Goal: Download file/media

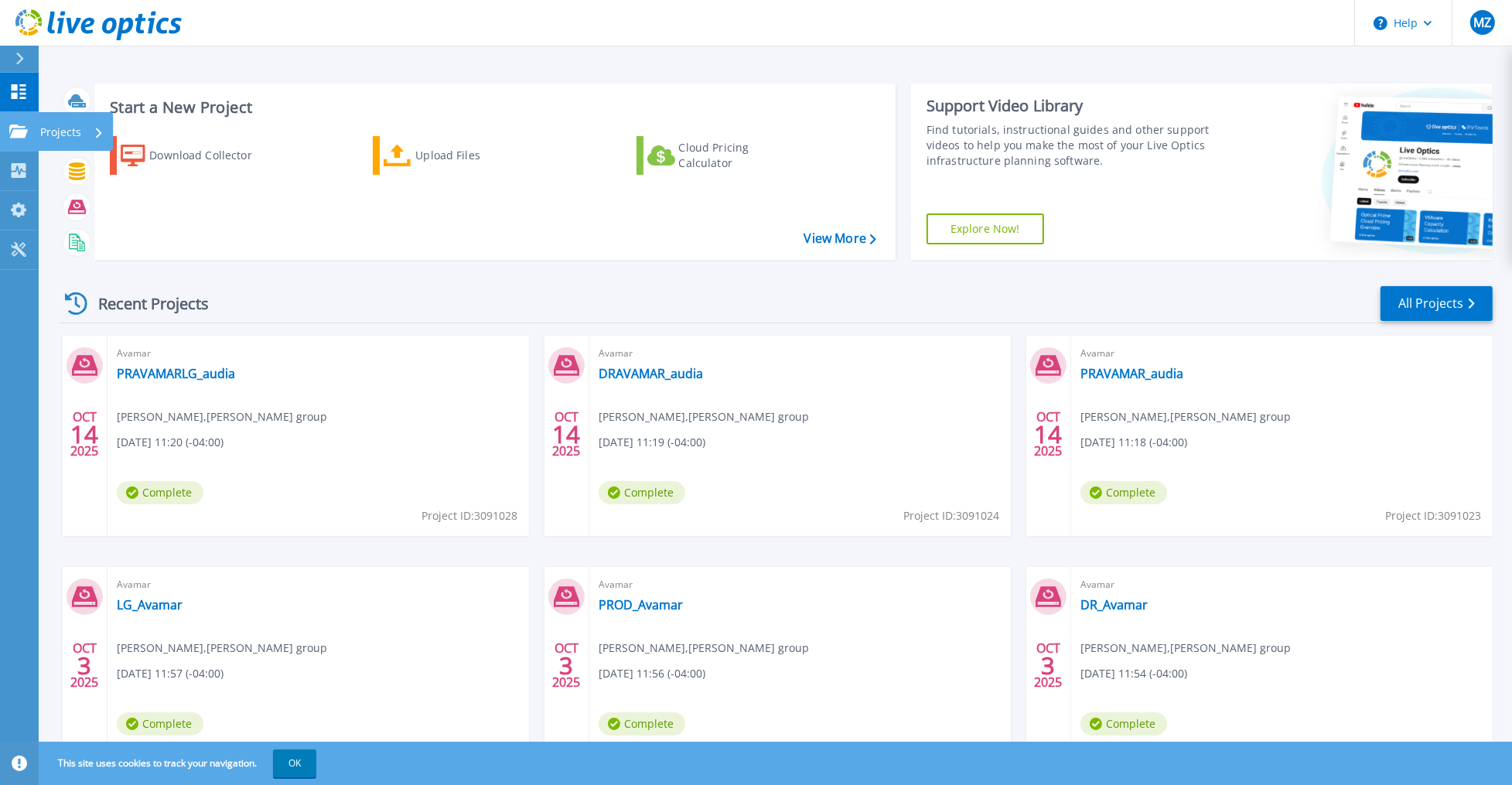
click at [17, 128] on icon at bounding box center [19, 131] width 19 height 13
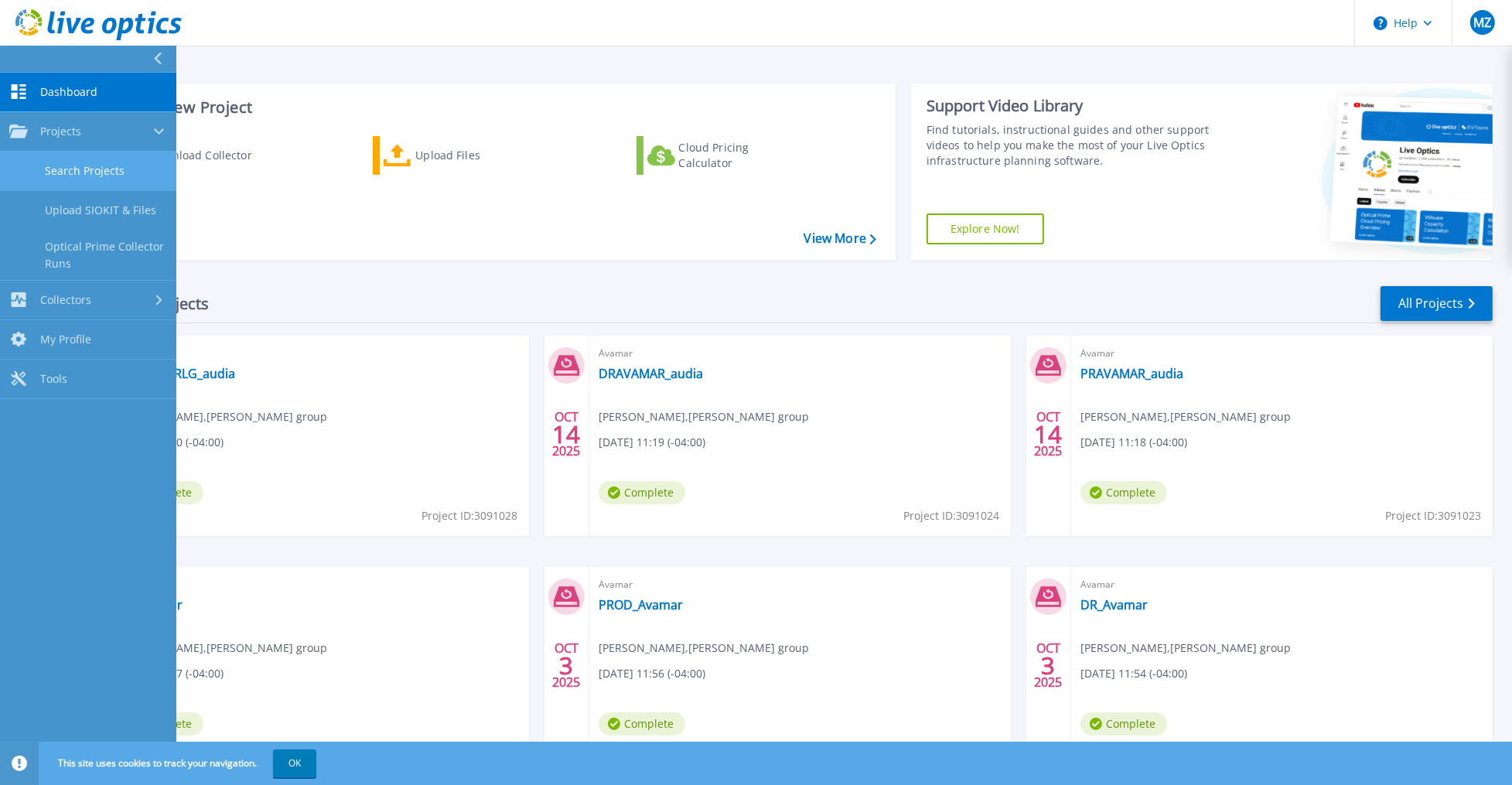
click at [85, 168] on link "Search Projects" at bounding box center [88, 171] width 176 height 39
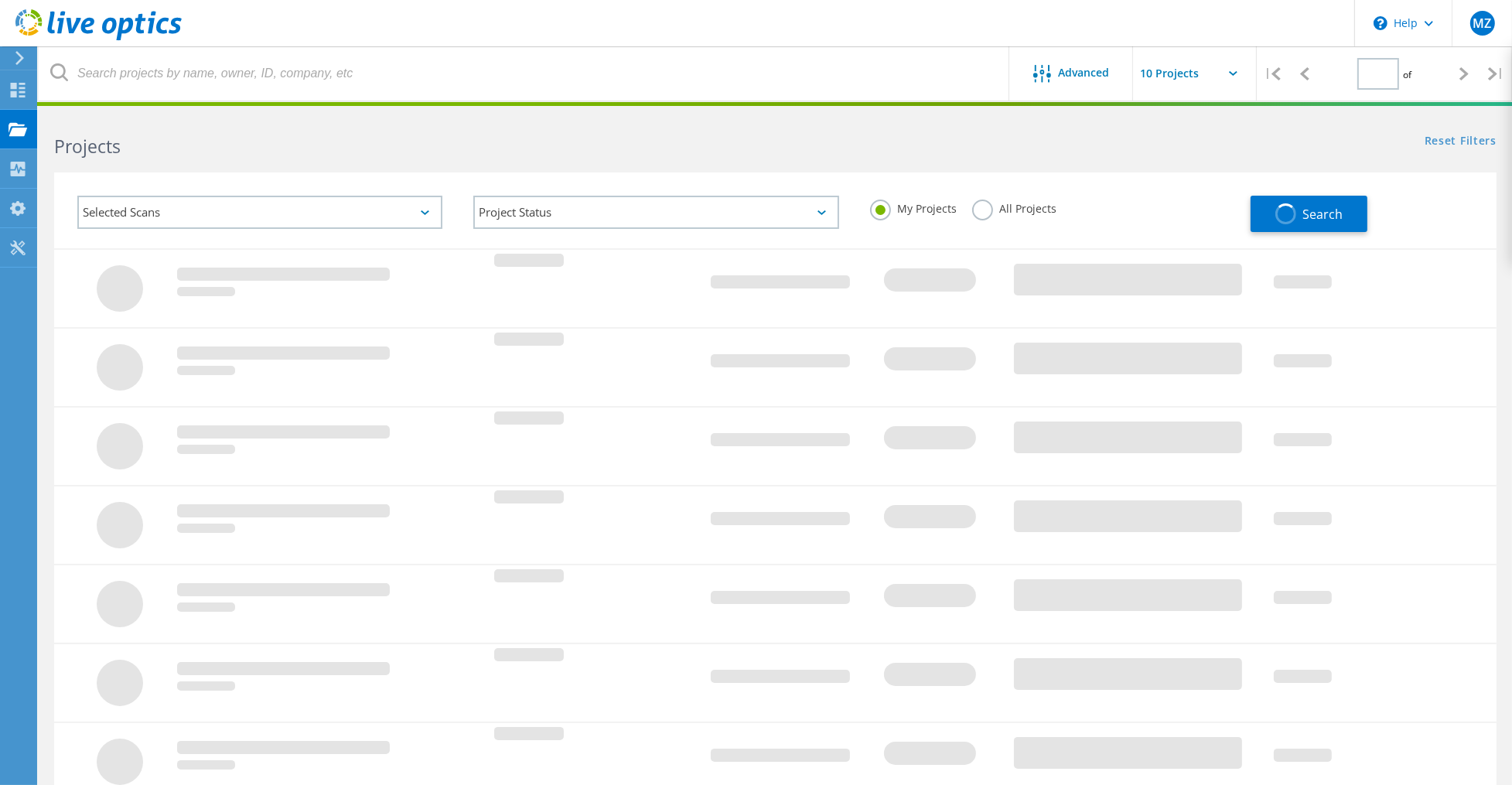
type input "1"
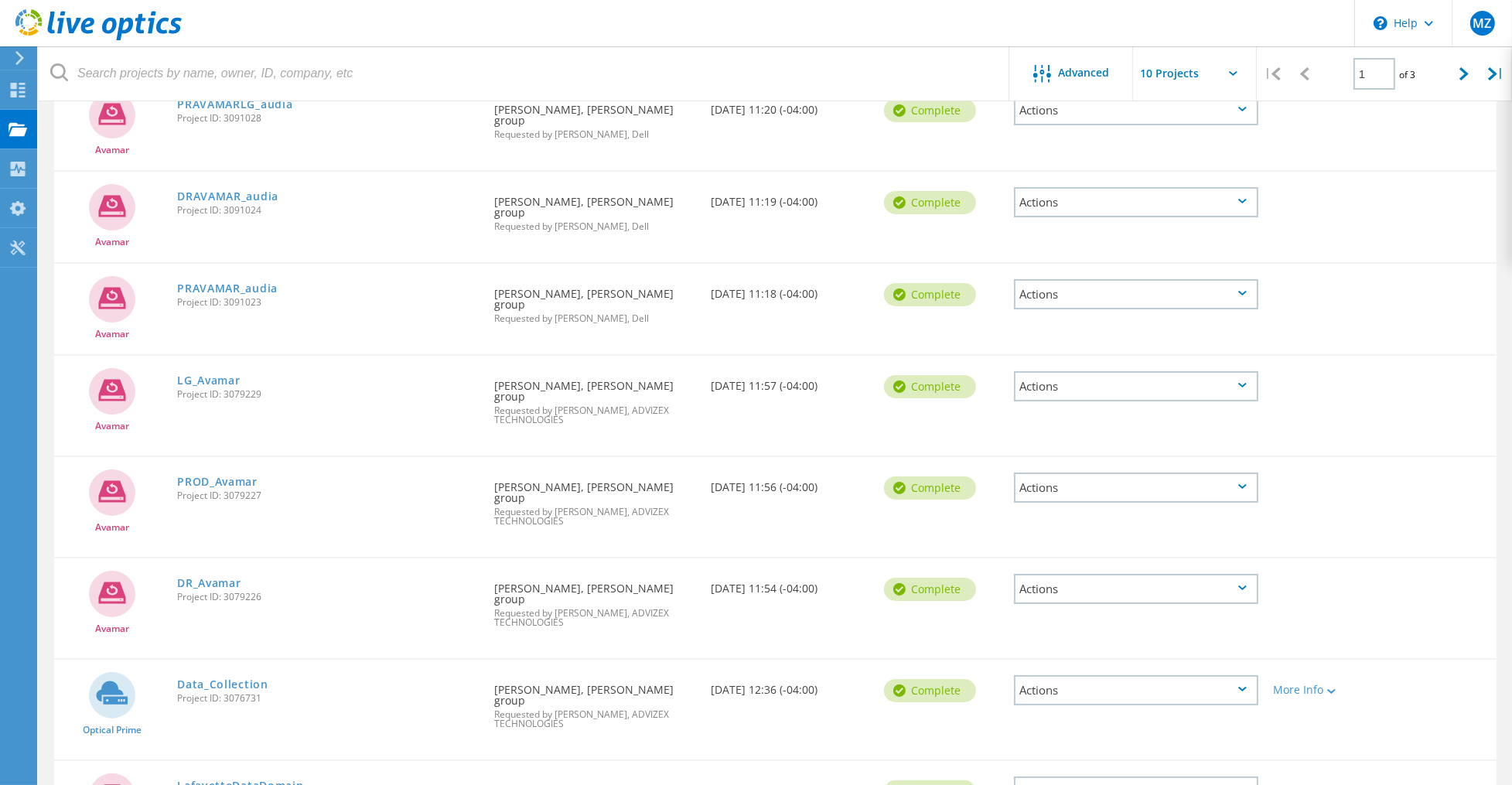
scroll to position [401, 0]
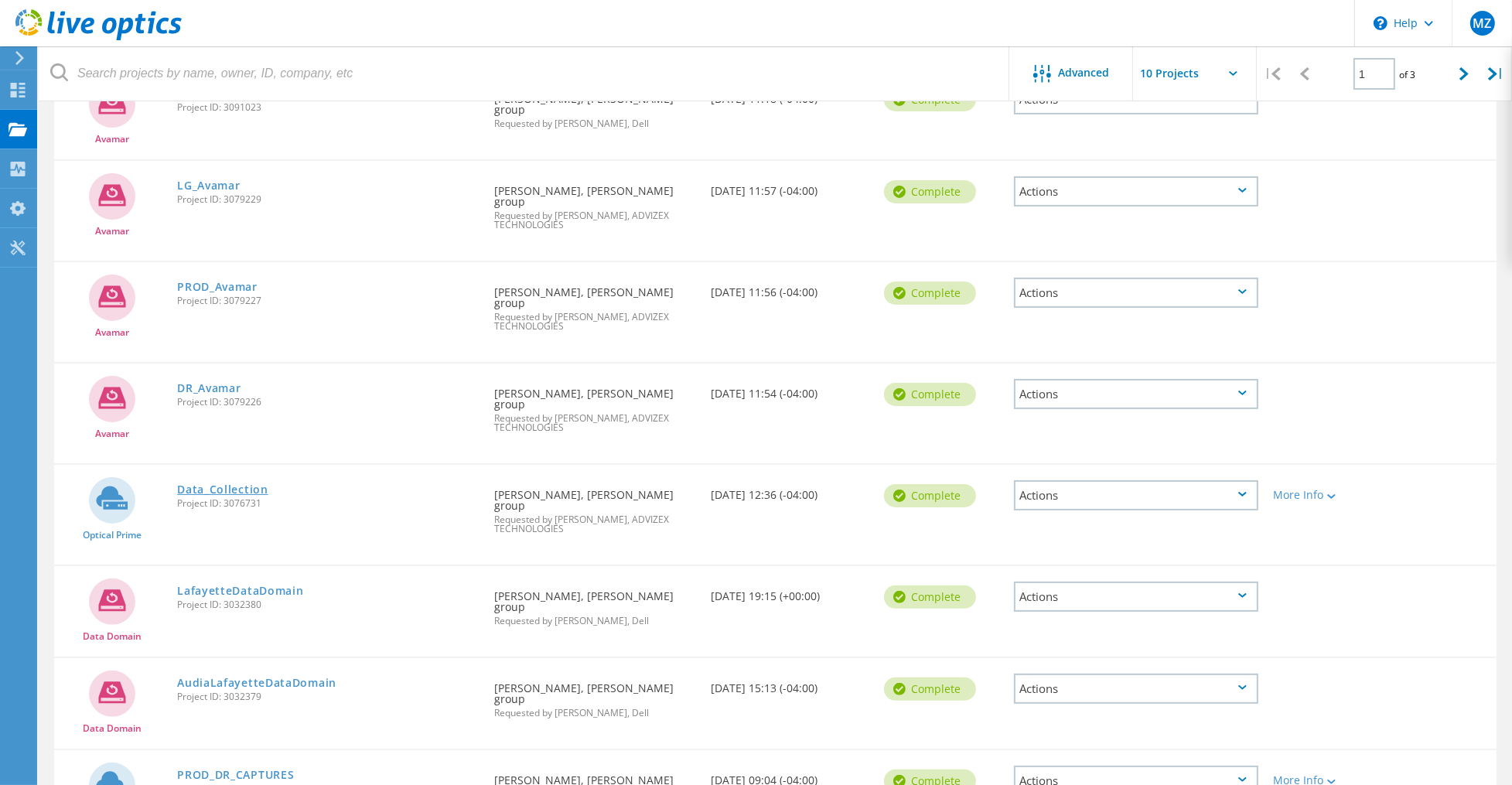
click at [231, 484] on link "Data_Collection" at bounding box center [223, 490] width 91 height 11
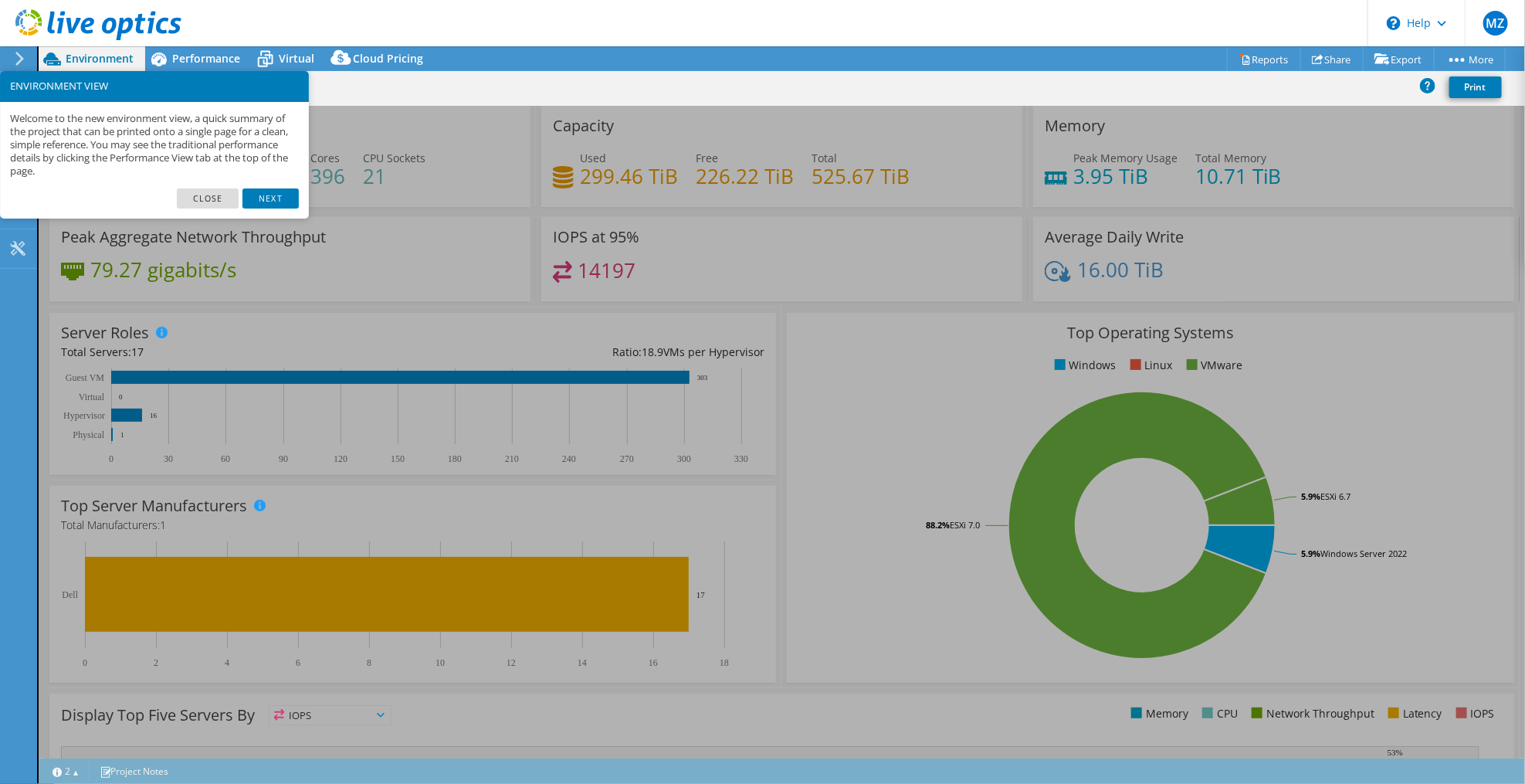
select select "USD"
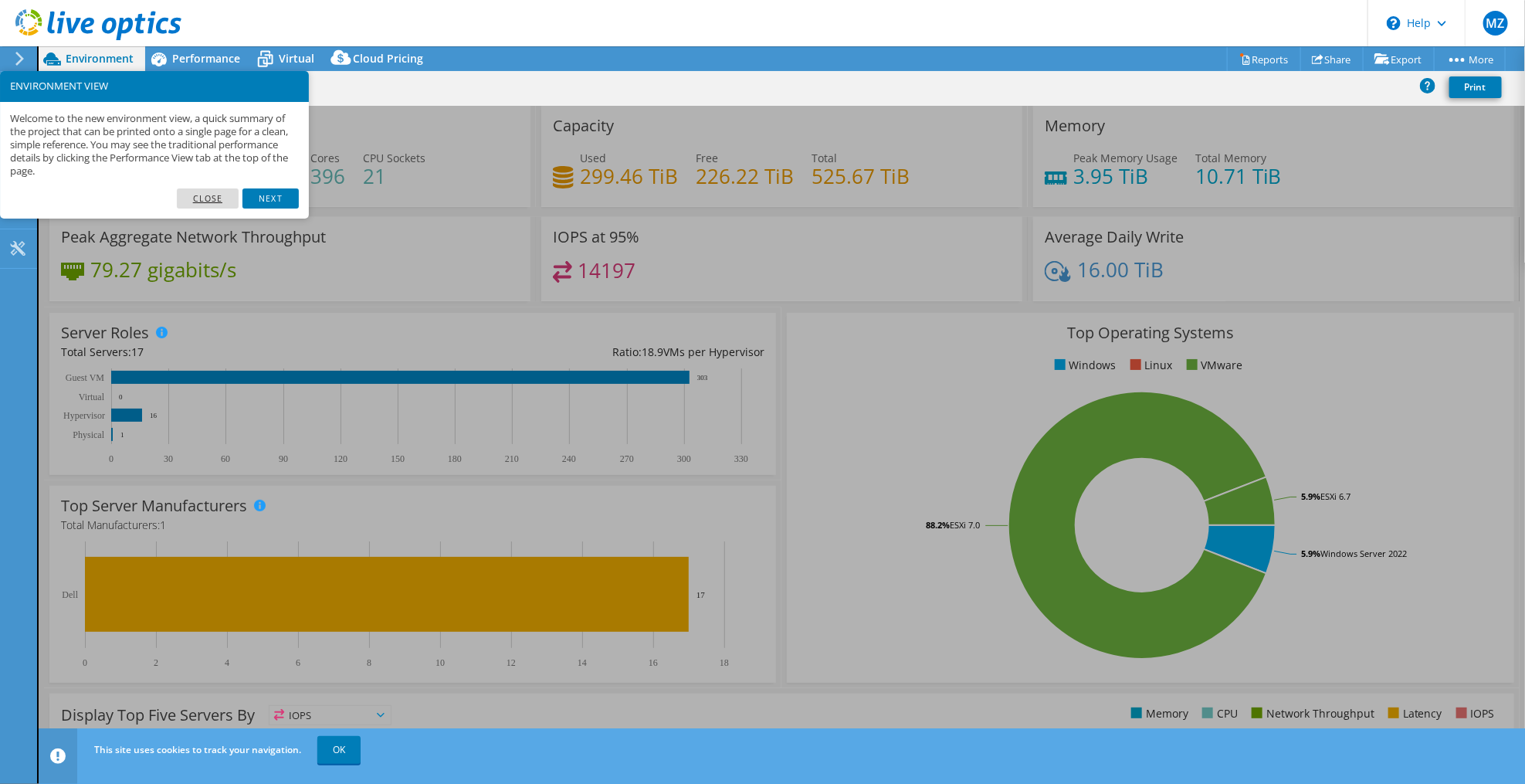
click at [204, 193] on link "Close" at bounding box center [208, 199] width 63 height 20
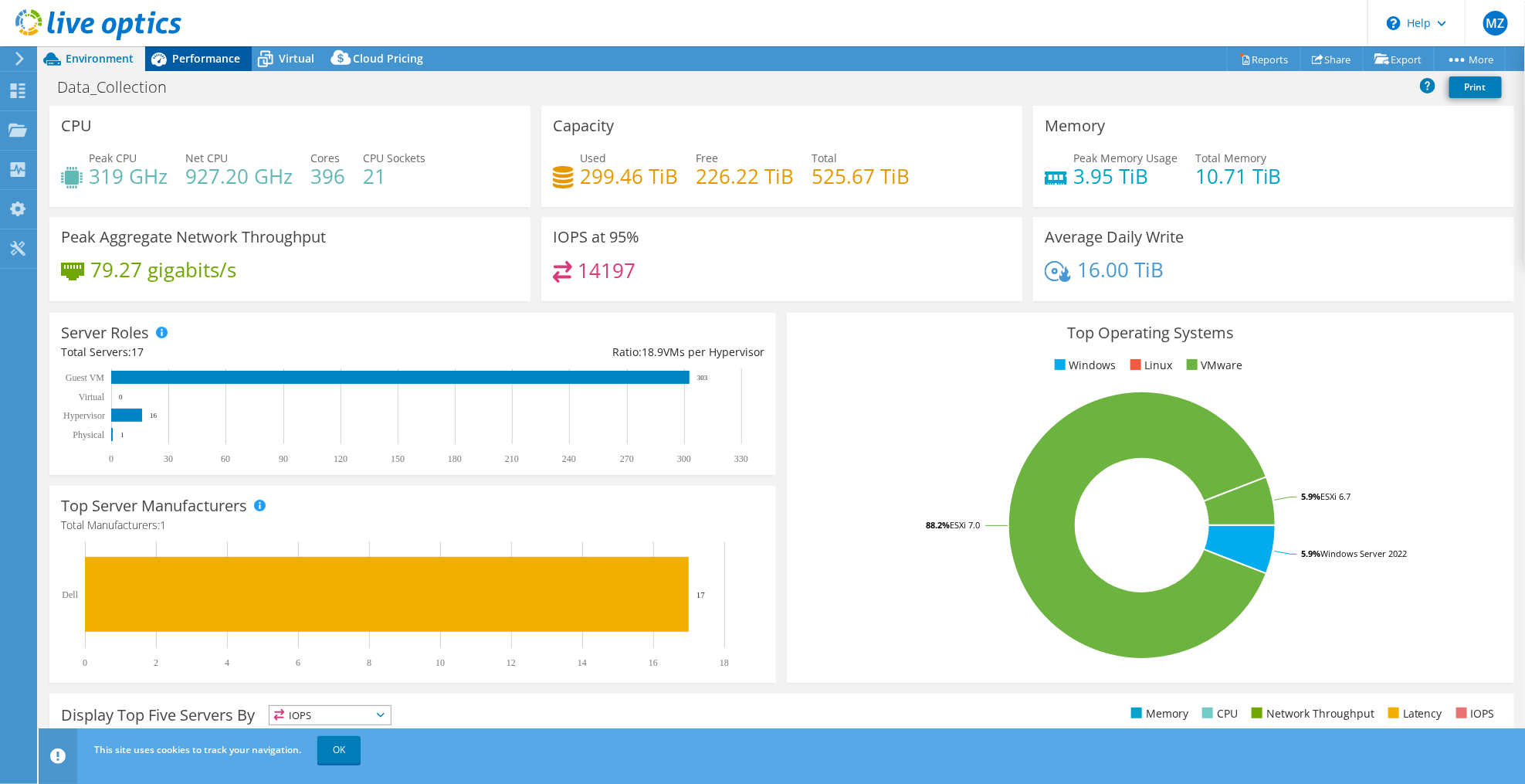
click at [201, 57] on span "Performance" at bounding box center [206, 58] width 68 height 15
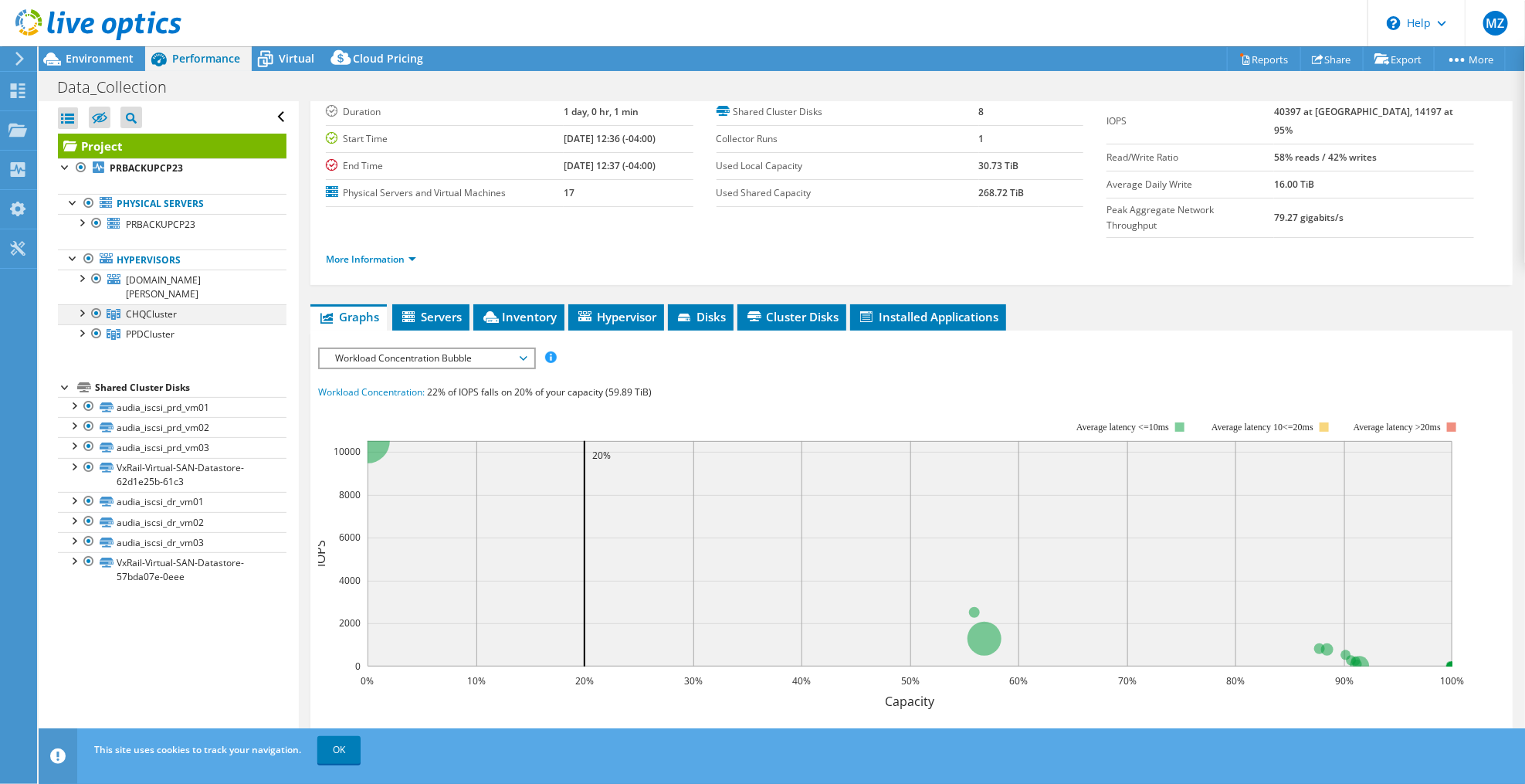
click at [83, 304] on div at bounding box center [81, 312] width 16 height 16
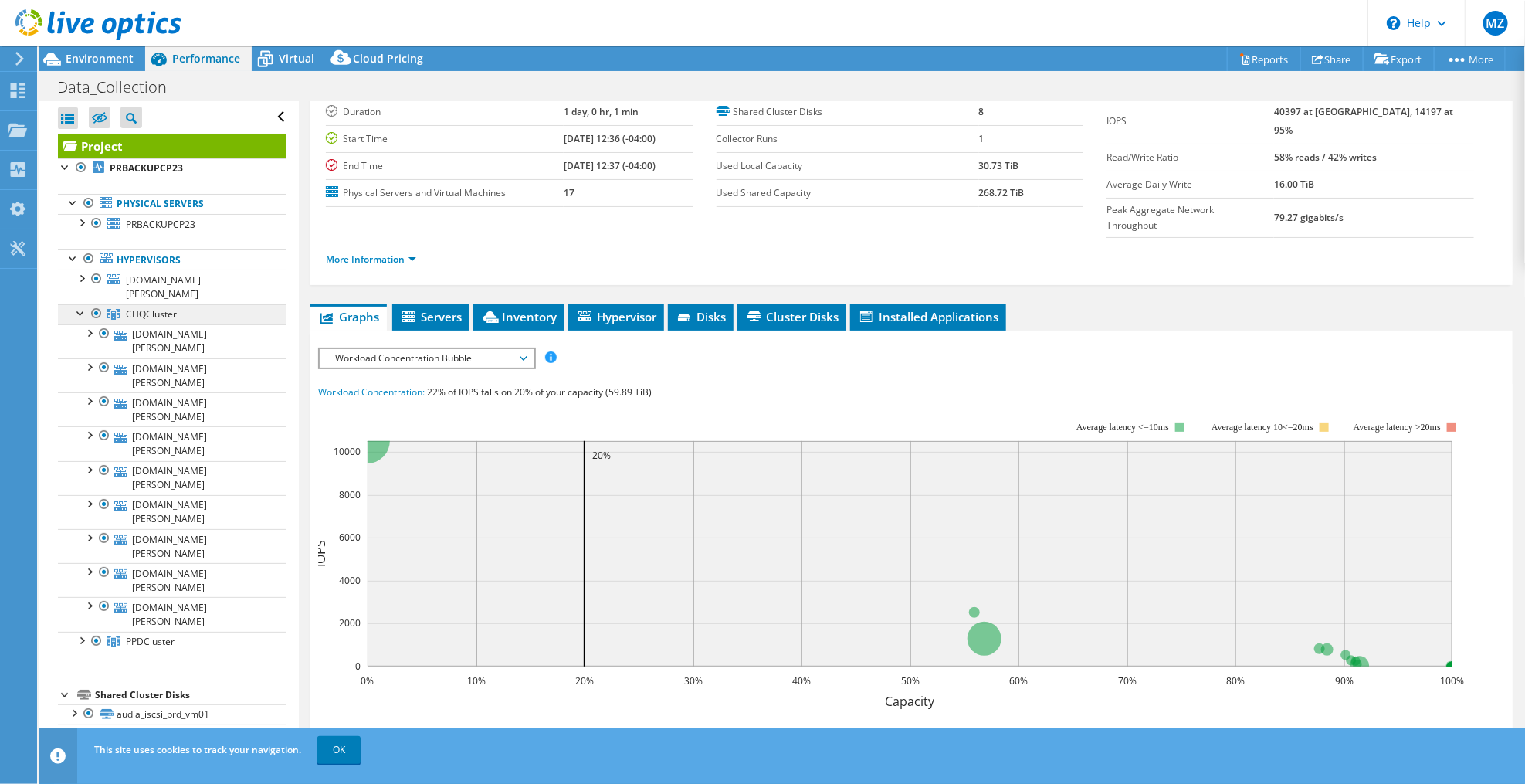
click at [156, 307] on span "CHQCluster" at bounding box center [151, 314] width 51 height 13
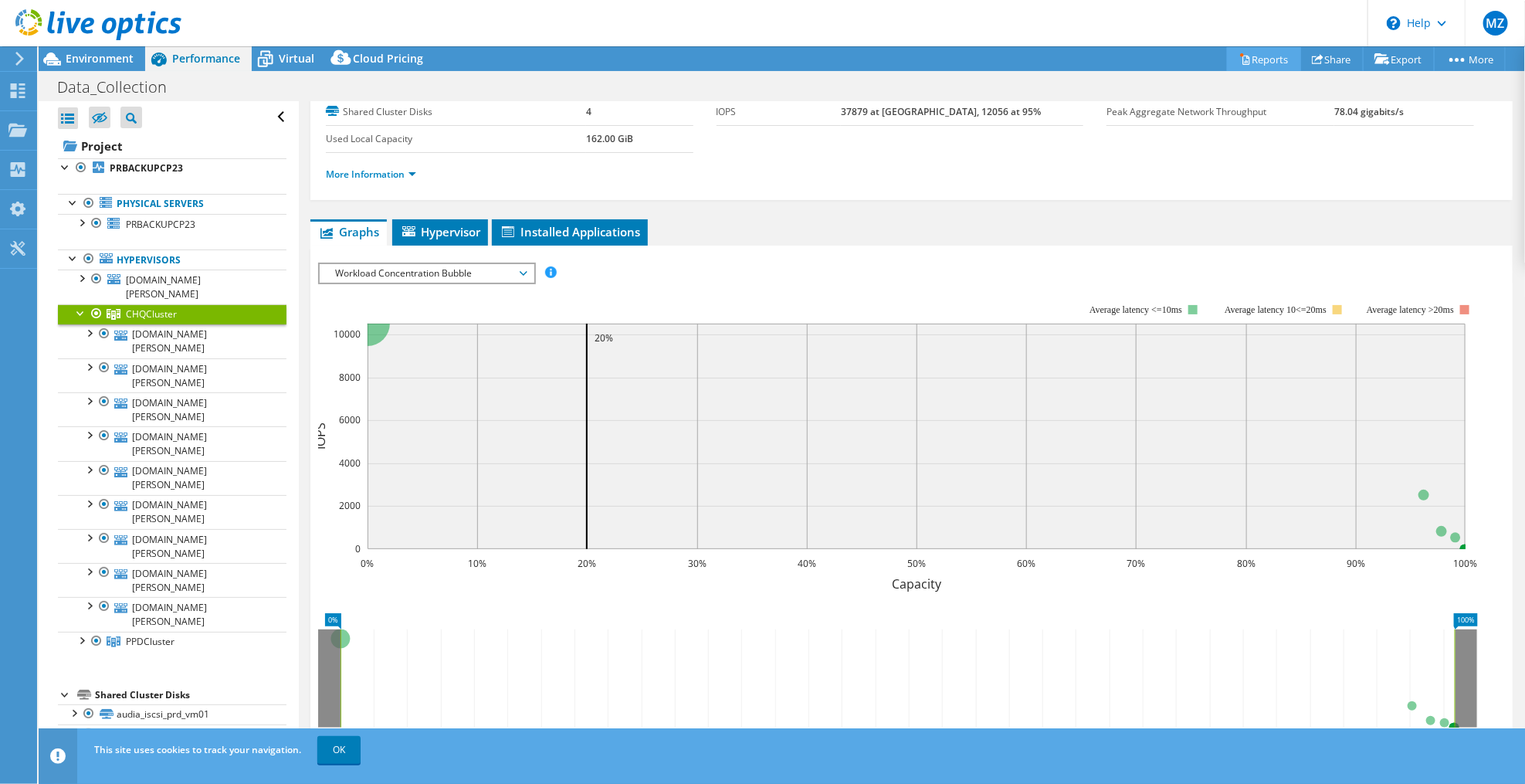
click at [1257, 55] on link "Reports" at bounding box center [1264, 59] width 74 height 24
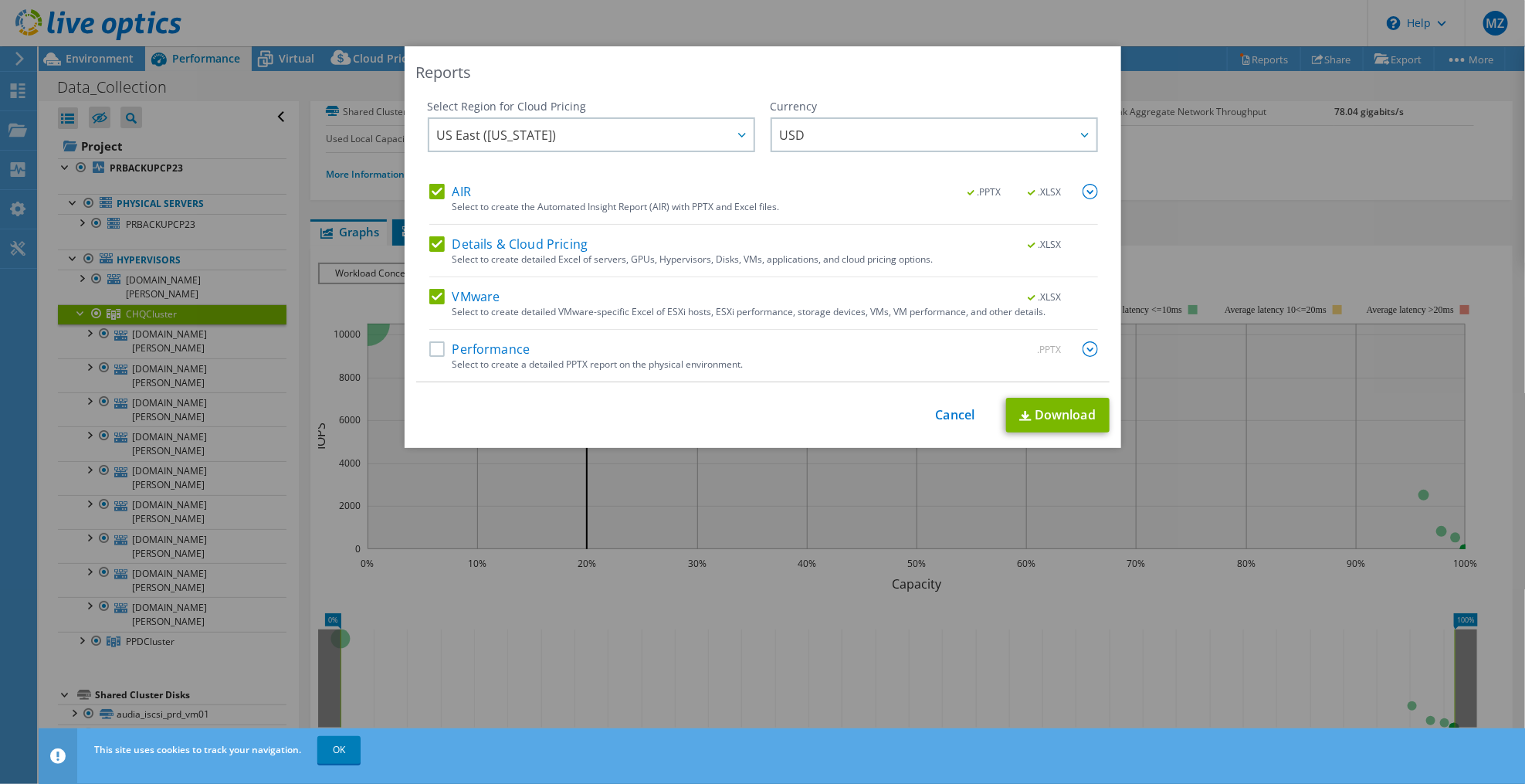
click at [429, 241] on label "Details & Cloud Pricing" at bounding box center [509, 244] width 159 height 16
click at [0, 0] on input "Details & Cloud Pricing" at bounding box center [0, 0] width 0 height 0
click at [433, 195] on label "AIR" at bounding box center [450, 192] width 42 height 16
click at [0, 0] on input "AIR" at bounding box center [0, 0] width 0 height 0
click at [1021, 418] on img at bounding box center [1026, 415] width 13 height 10
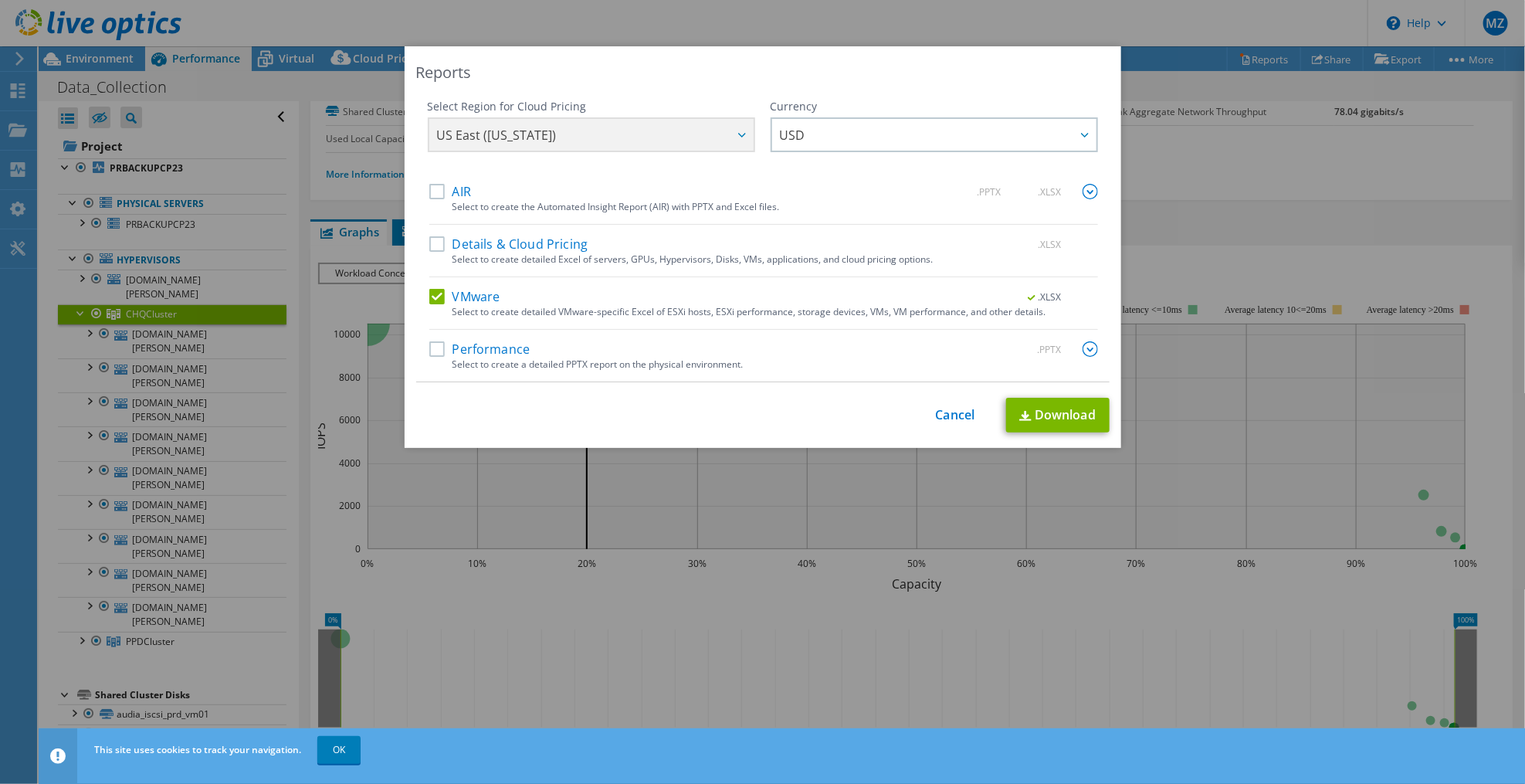
click at [748, 68] on div "Reports" at bounding box center [763, 72] width 694 height 21
click at [943, 412] on link "Cancel" at bounding box center [956, 414] width 39 height 15
